Goal: Task Accomplishment & Management: Use online tool/utility

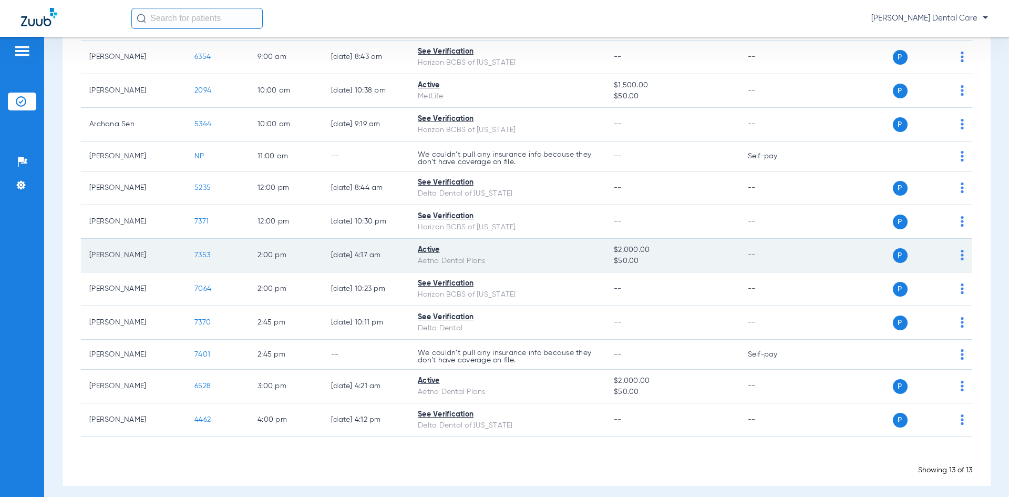
scroll to position [175, 0]
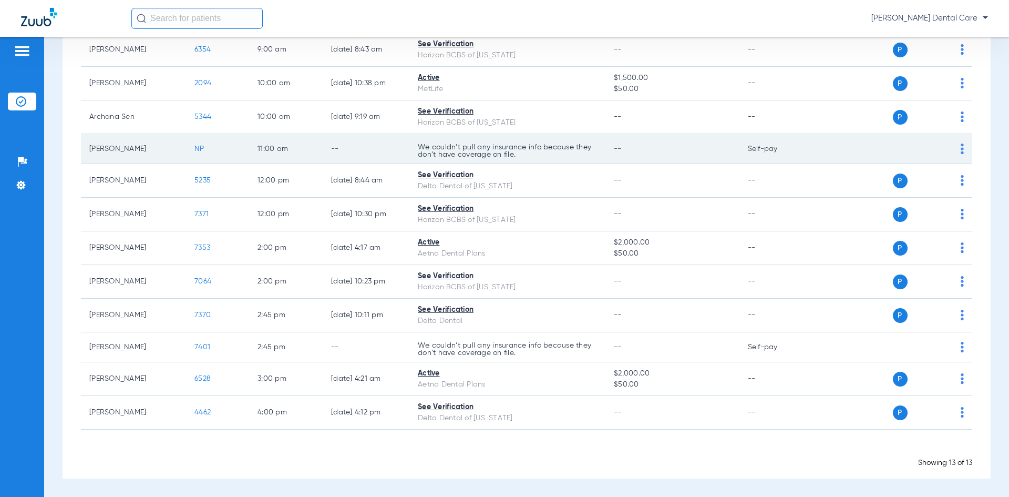
click at [961, 151] on img at bounding box center [962, 149] width 3 height 11
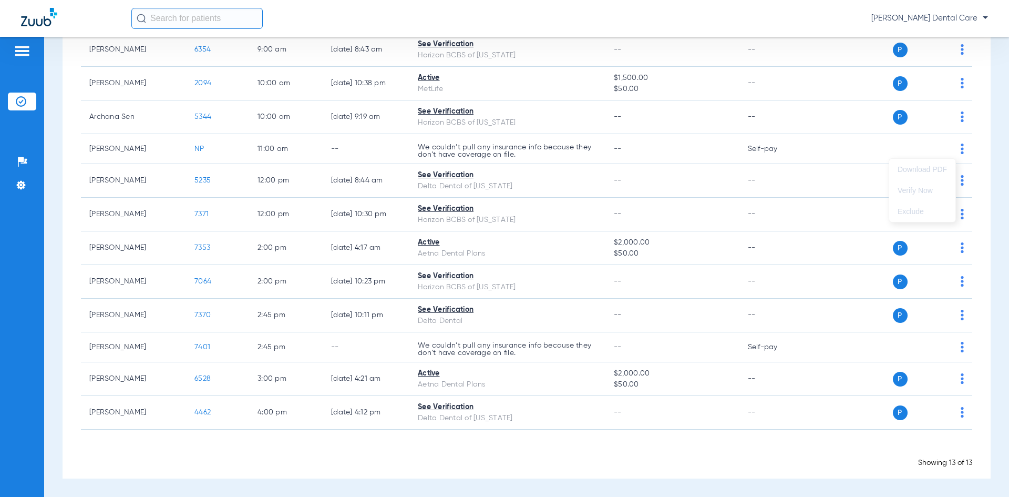
click at [331, 134] on div at bounding box center [504, 248] width 1009 height 497
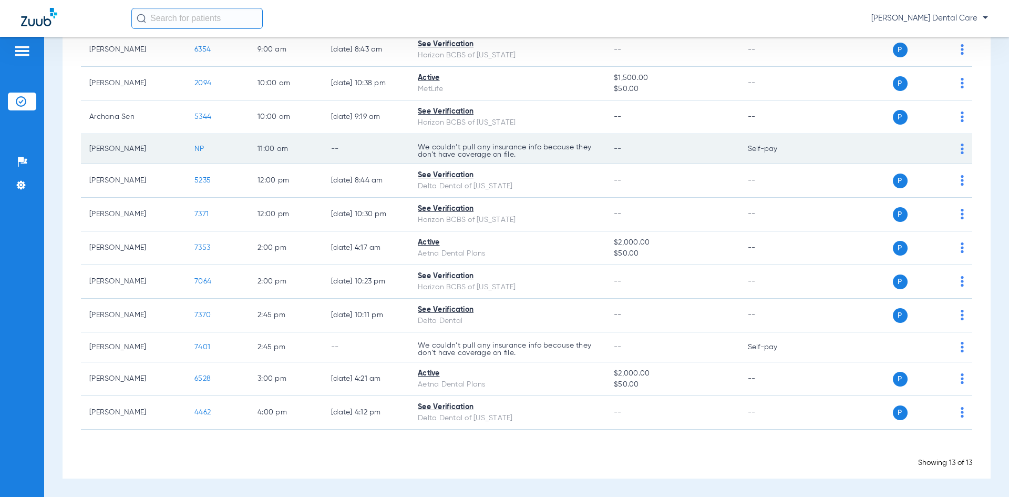
click at [200, 150] on span "NP" at bounding box center [200, 148] width 10 height 7
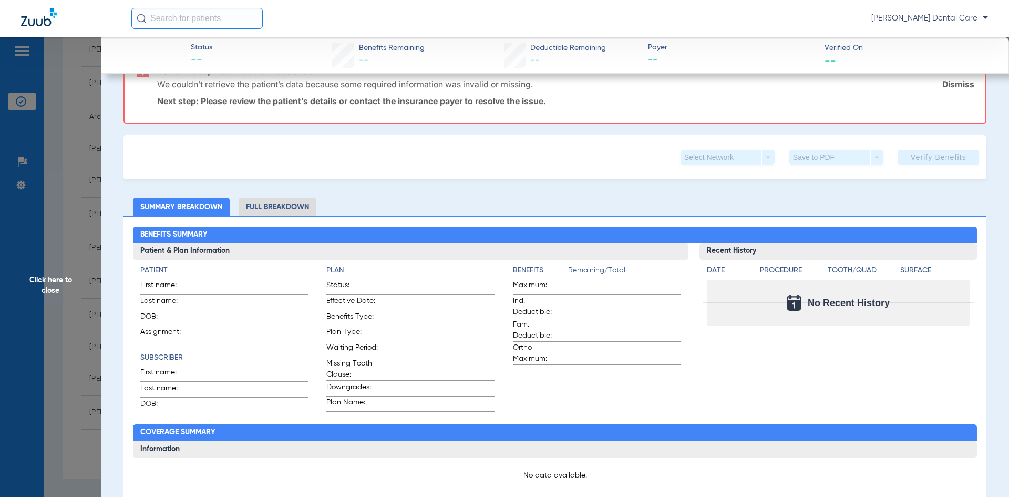
scroll to position [0, 0]
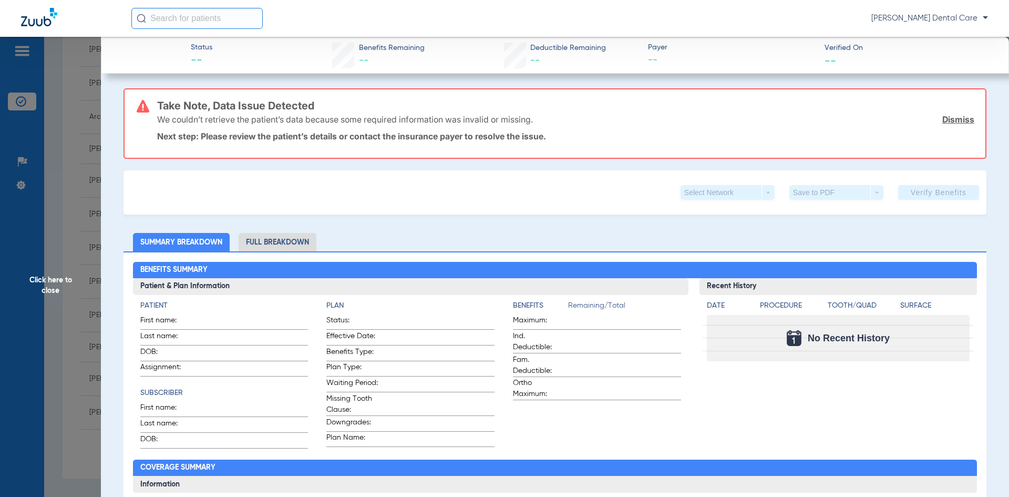
click at [302, 242] on li "Full Breakdown" at bounding box center [278, 242] width 78 height 18
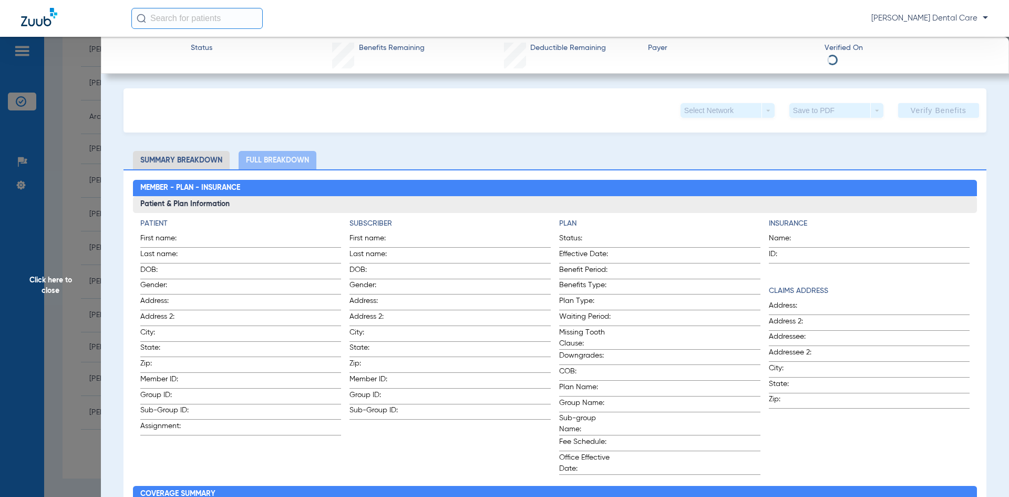
click at [760, 109] on div "Select Network arrow_drop_down" at bounding box center [728, 110] width 94 height 15
click at [604, 131] on div "Select Network arrow_drop_down Save to PDF arrow_drop_down Verify Benefits" at bounding box center [555, 110] width 863 height 44
click at [52, 282] on span "Click here to close" at bounding box center [50, 285] width 101 height 497
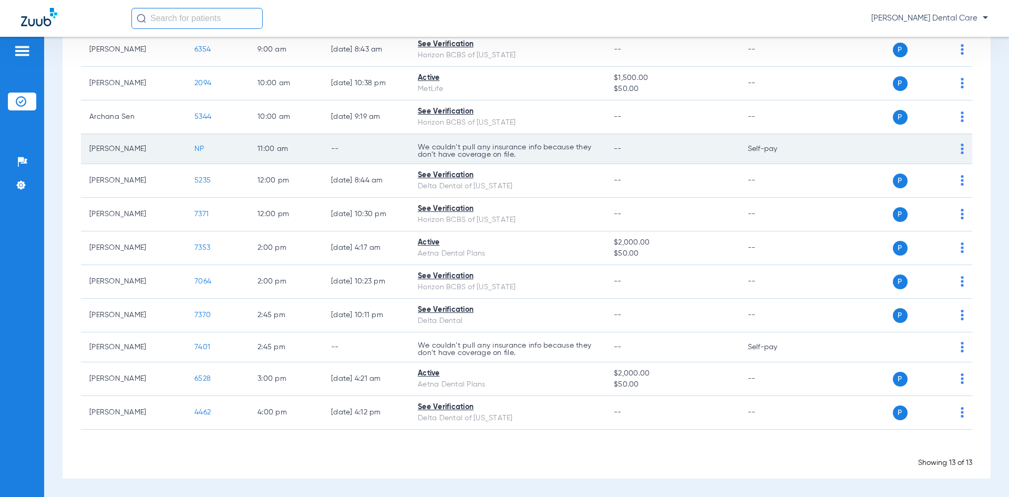
click at [961, 149] on img at bounding box center [962, 149] width 3 height 11
drag, startPoint x: 93, startPoint y: 150, endPoint x: 180, endPoint y: 142, distance: 87.6
click at [180, 142] on div at bounding box center [504, 248] width 1009 height 497
drag, startPoint x: 415, startPoint y: 143, endPoint x: 407, endPoint y: 144, distance: 7.9
drag, startPoint x: 407, startPoint y: 144, endPoint x: 354, endPoint y: 152, distance: 54.4
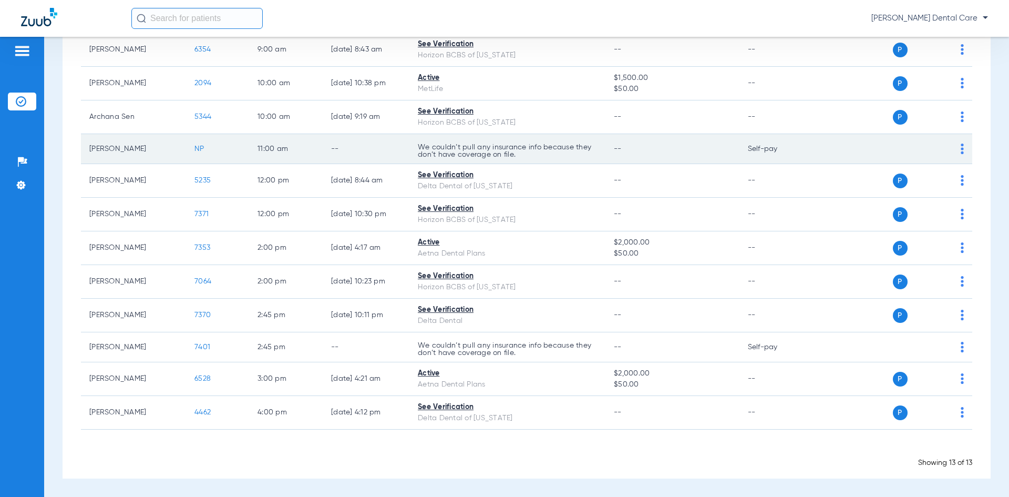
click at [354, 152] on td "--" at bounding box center [366, 149] width 87 height 30
click at [129, 150] on td "[PERSON_NAME]" at bounding box center [133, 149] width 105 height 30
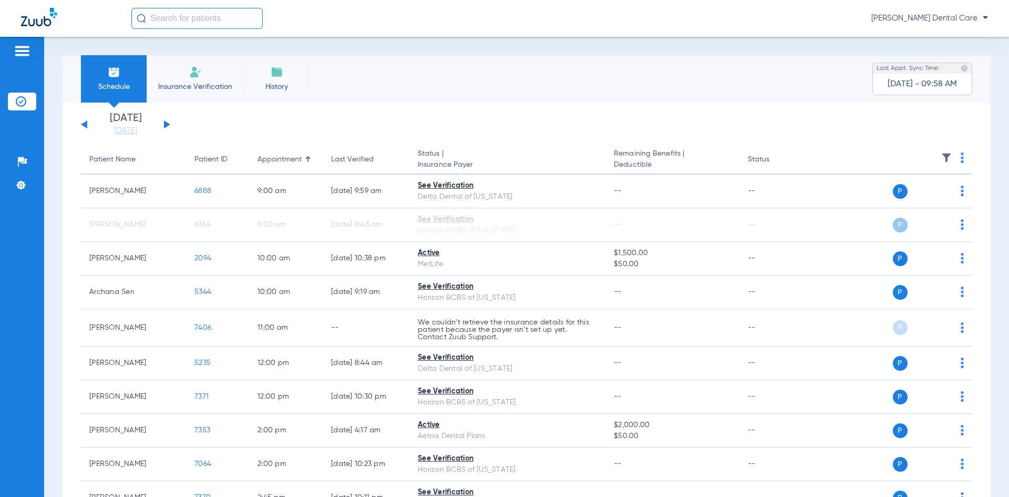
click at [961, 156] on img at bounding box center [962, 157] width 3 height 11
click at [970, 151] on div at bounding box center [504, 248] width 1009 height 497
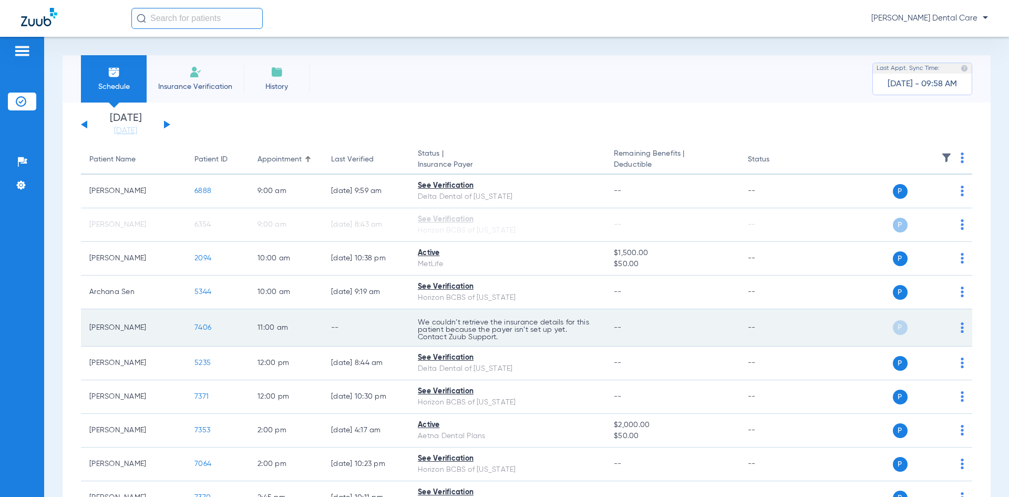
click at [957, 330] on td "P S" at bounding box center [892, 327] width 162 height 37
click at [961, 331] on img at bounding box center [962, 327] width 3 height 11
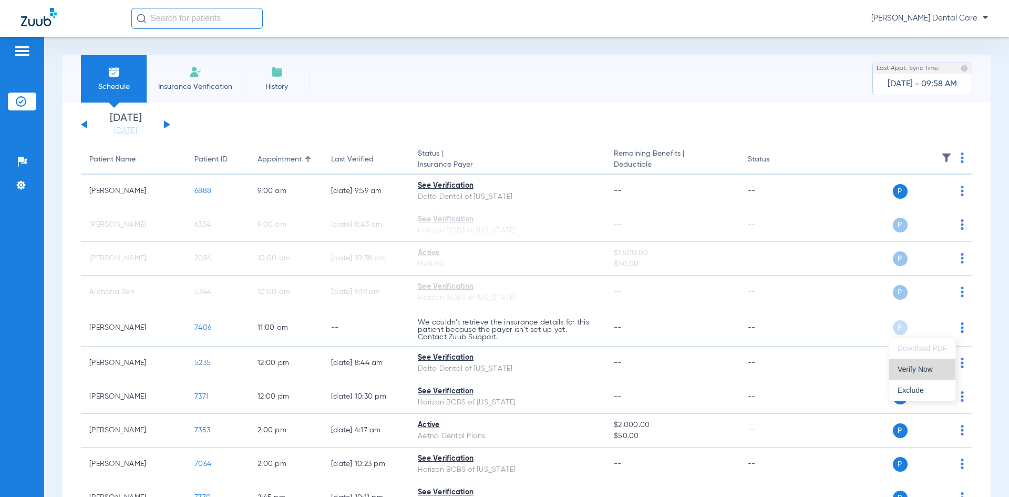
click at [932, 369] on span "Verify Now" at bounding box center [922, 368] width 49 height 7
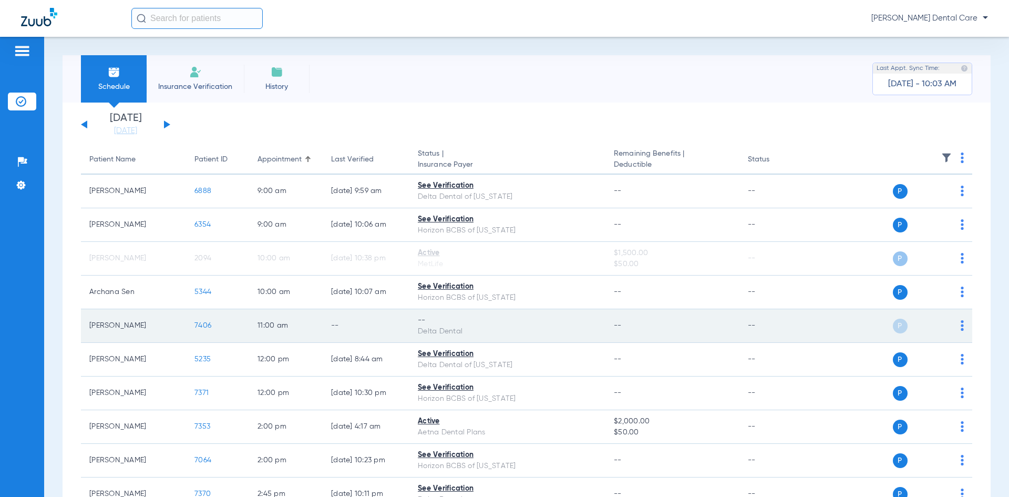
click at [205, 328] on span "7406" at bounding box center [203, 325] width 17 height 7
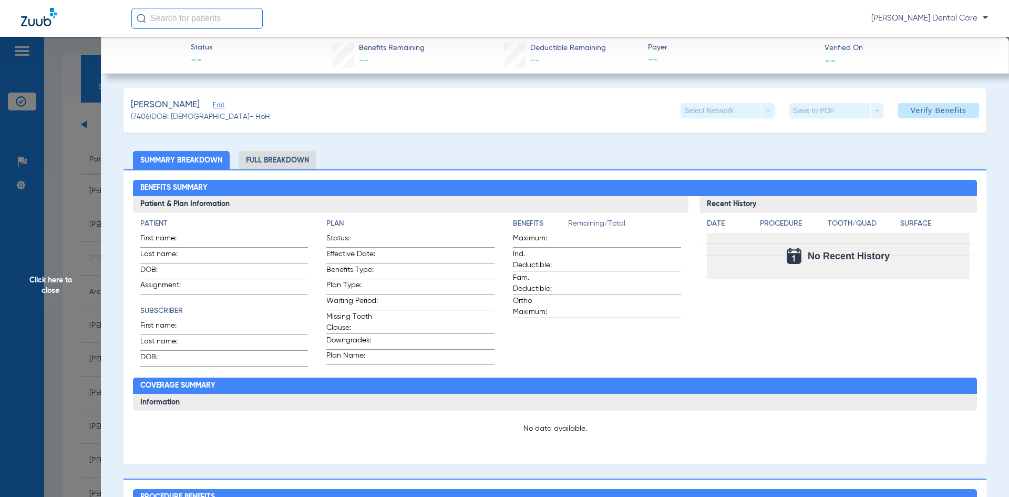
click at [759, 109] on div "Select Network arrow_drop_down" at bounding box center [728, 110] width 94 height 15
click at [280, 158] on li "Full Breakdown" at bounding box center [278, 160] width 78 height 18
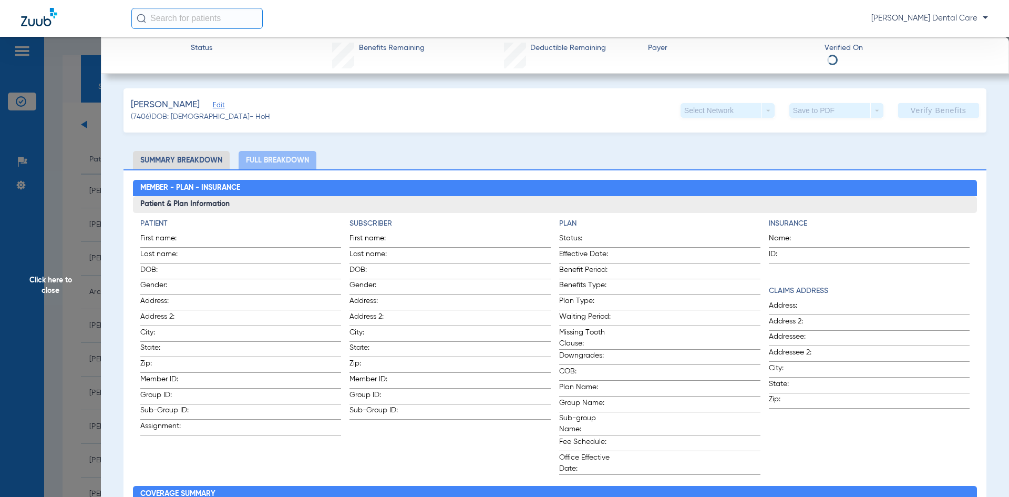
click at [53, 287] on span "Click here to close" at bounding box center [50, 285] width 101 height 497
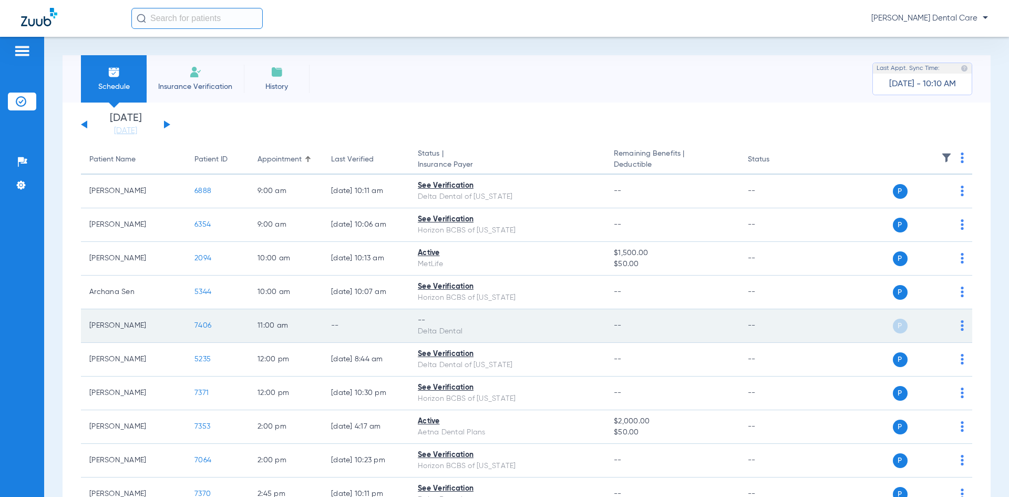
click at [207, 325] on span "7406" at bounding box center [203, 325] width 17 height 7
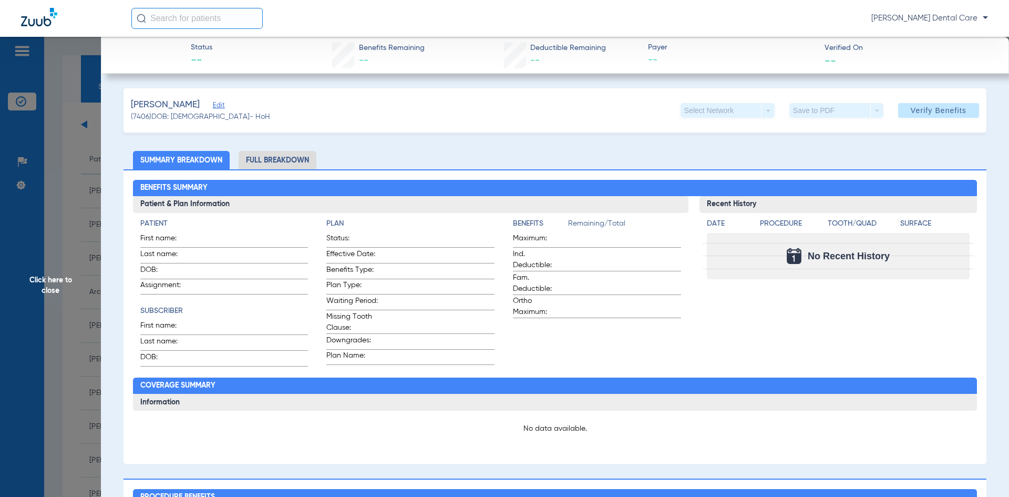
click at [681, 58] on span "--" at bounding box center [732, 60] width 168 height 13
click at [757, 107] on div "Select Network arrow_drop_down" at bounding box center [728, 110] width 94 height 15
click at [758, 107] on div "Select Network arrow_drop_down" at bounding box center [728, 110] width 94 height 15
click at [49, 286] on span "Click here to close" at bounding box center [50, 285] width 101 height 497
